Goal: Find specific page/section: Find specific page/section

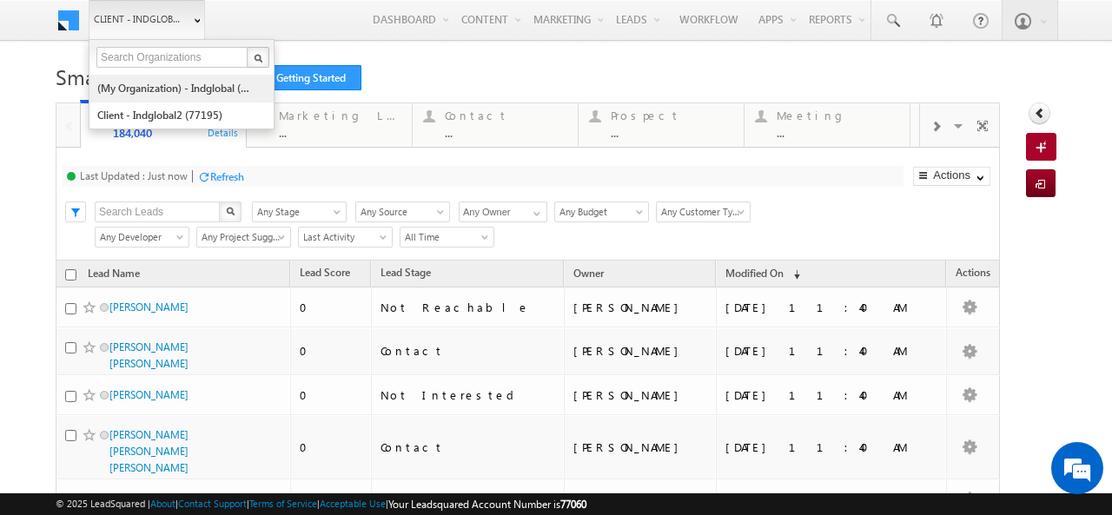
click at [150, 91] on link "(My Organization) - indglobal (48060)" at bounding box center [175, 88] width 159 height 27
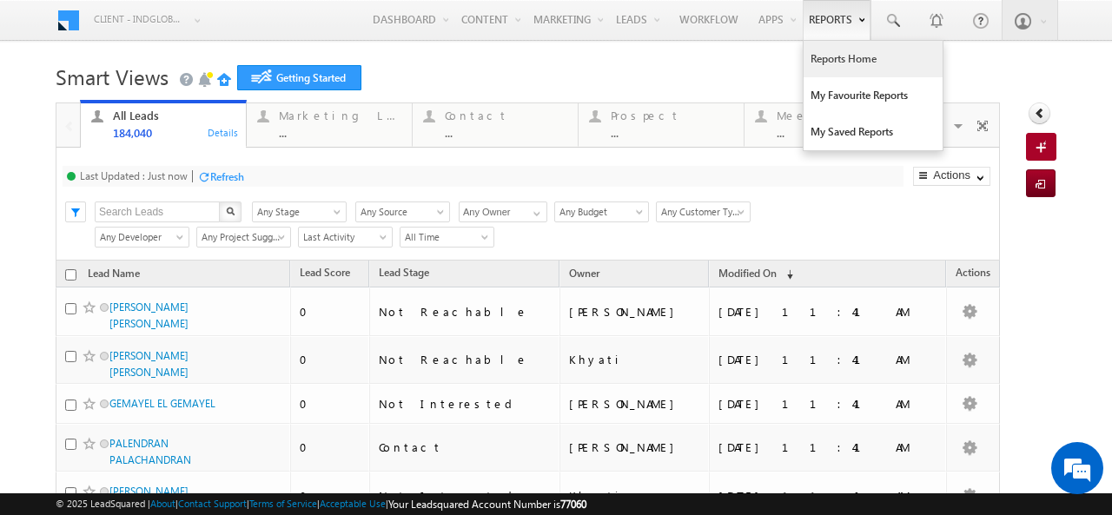
click at [846, 59] on link "Reports Home" at bounding box center [873, 59] width 139 height 36
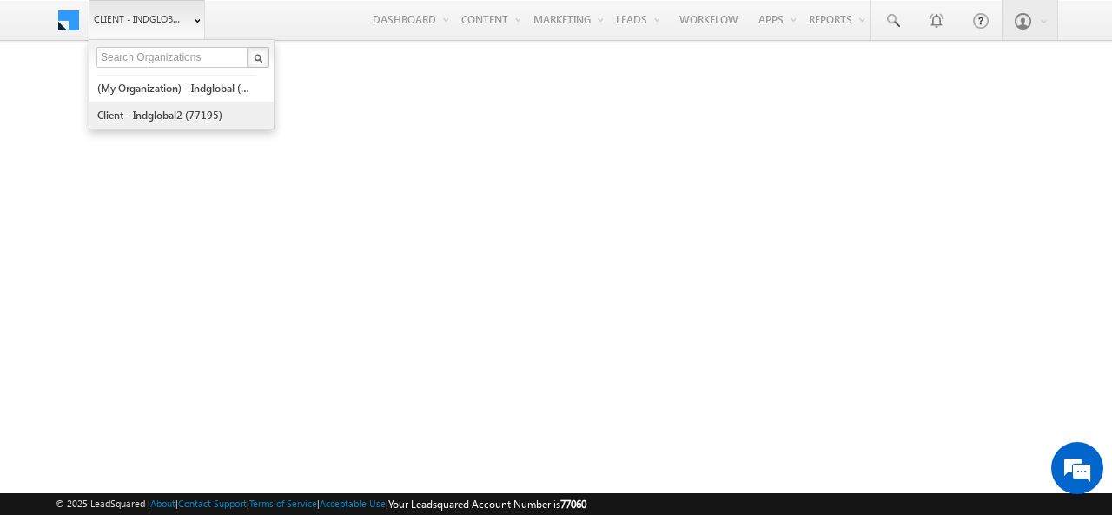
click at [140, 113] on link "Client - indglobal2 (77195)" at bounding box center [175, 115] width 159 height 27
